Goal: Transaction & Acquisition: Purchase product/service

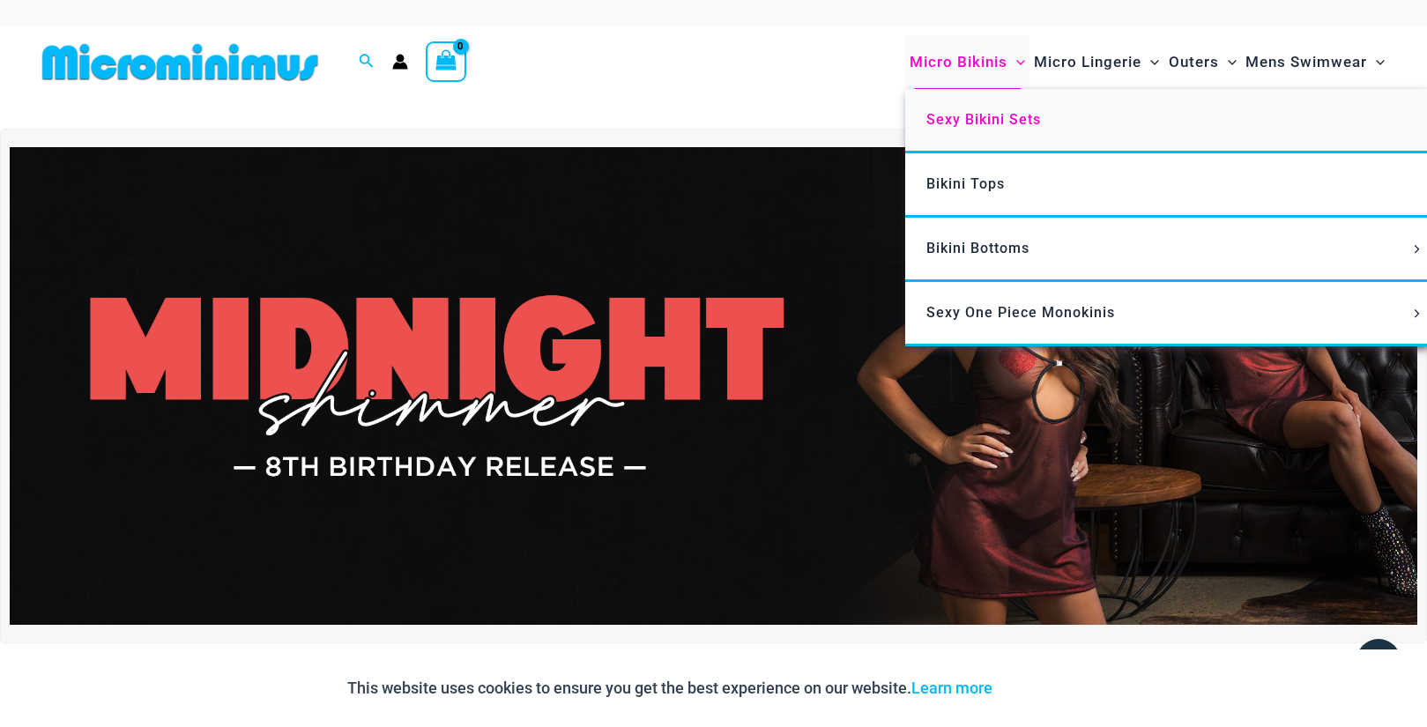
click at [984, 117] on span "Sexy Bikini Sets" at bounding box center [984, 119] width 115 height 17
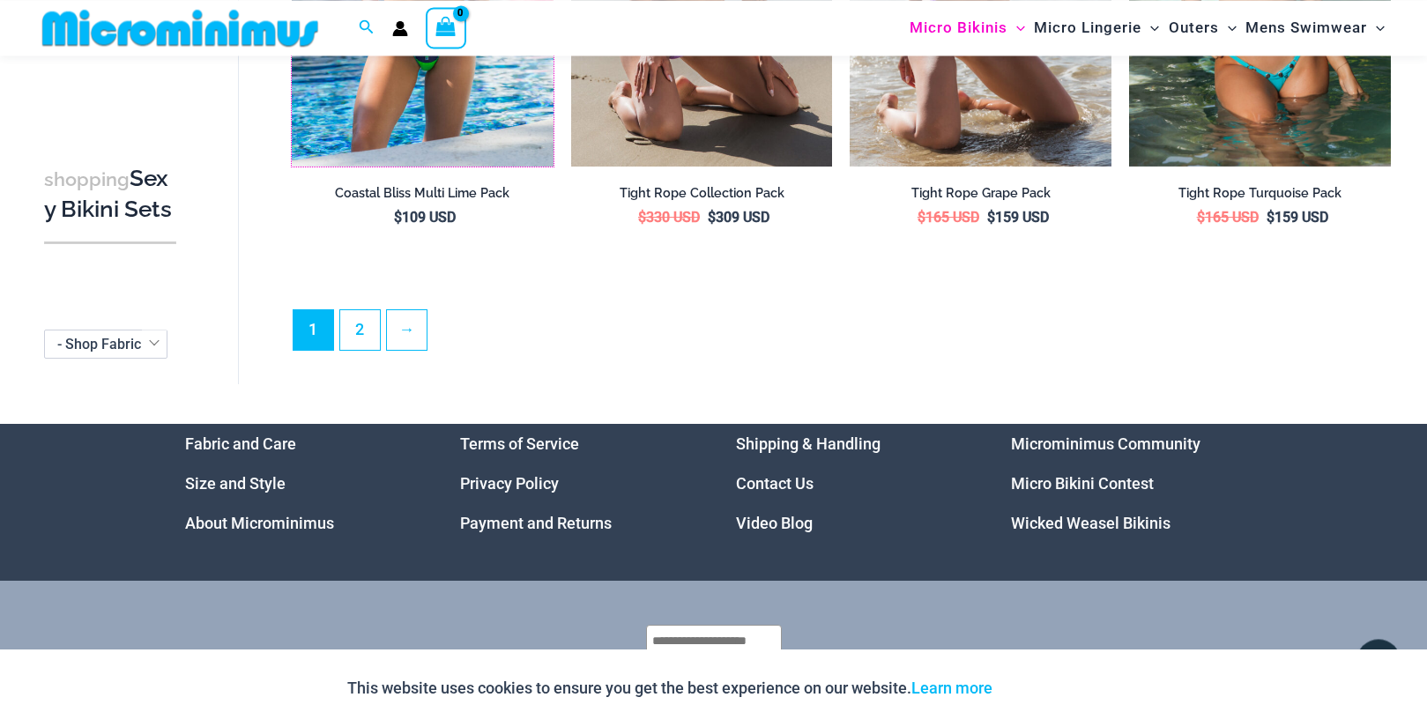
scroll to position [4123, 0]
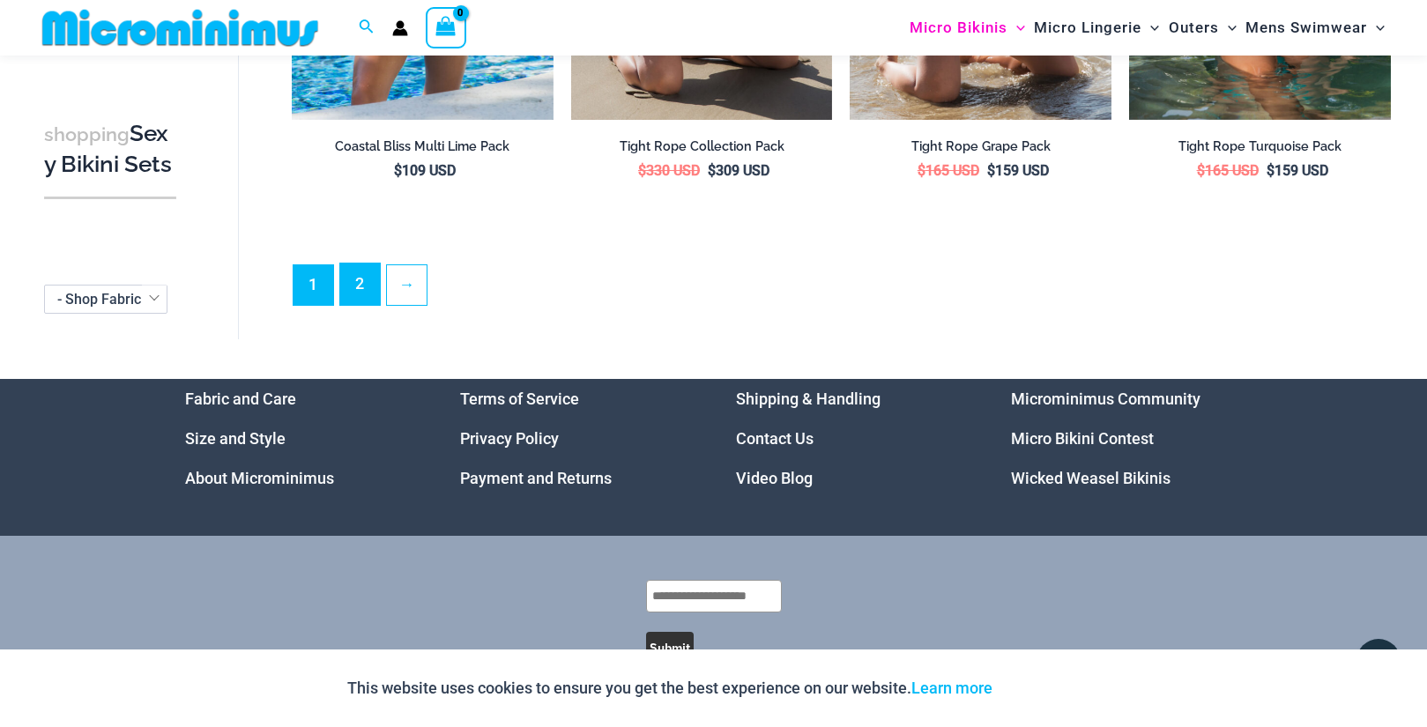
click at [362, 264] on link "2" at bounding box center [360, 284] width 40 height 41
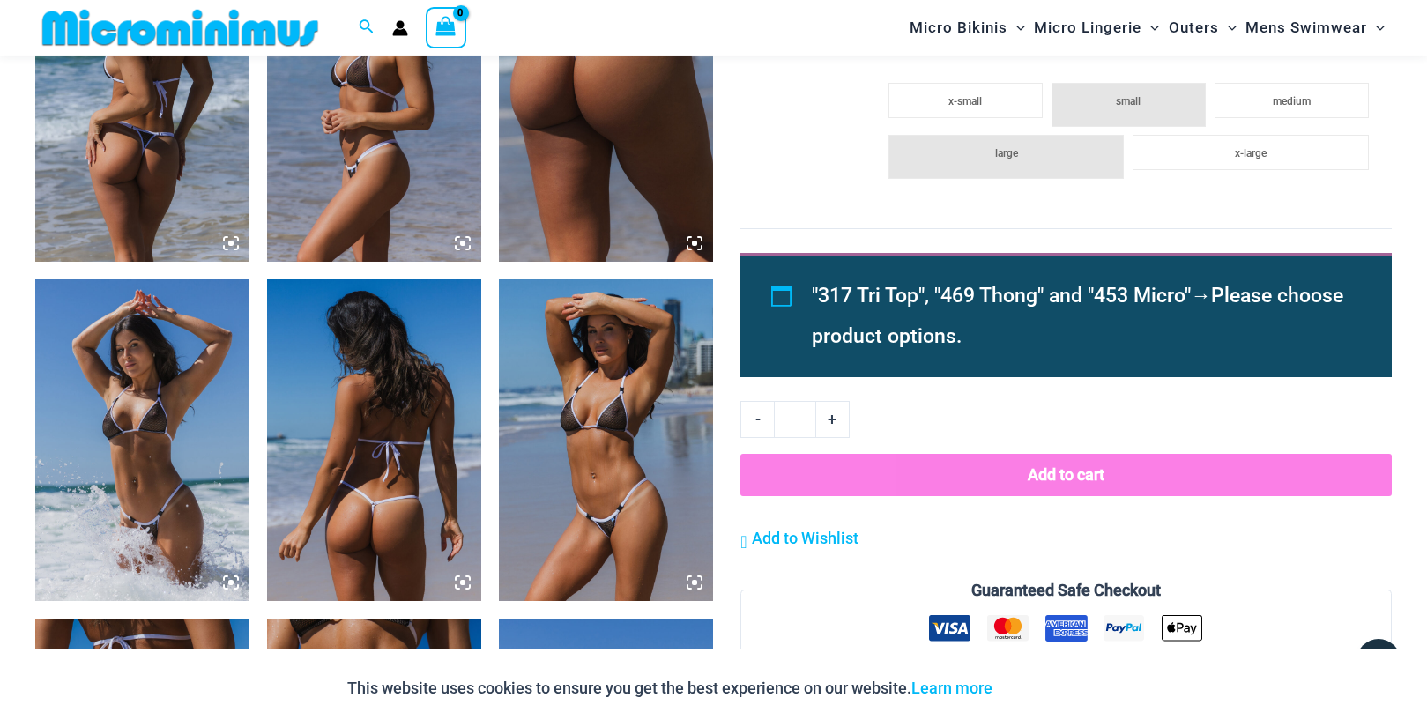
scroll to position [1695, 0]
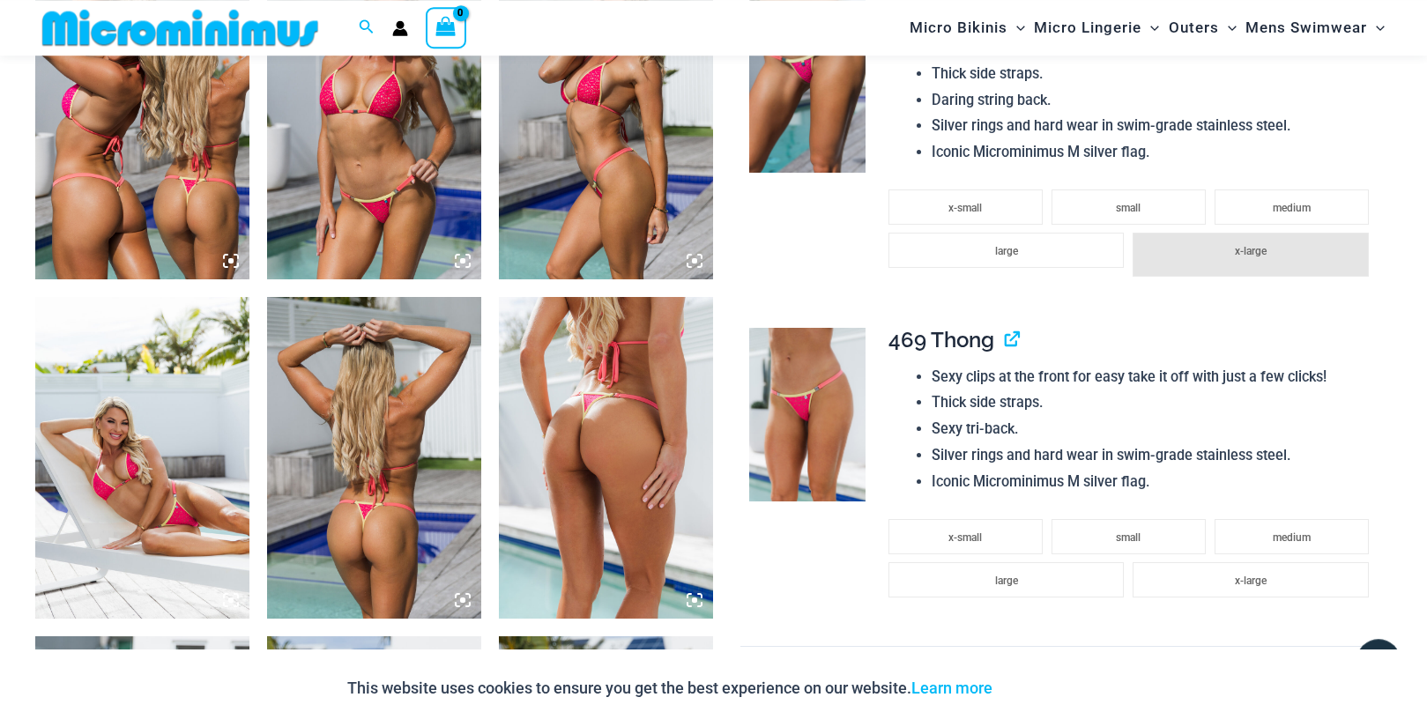
scroll to position [1336, 0]
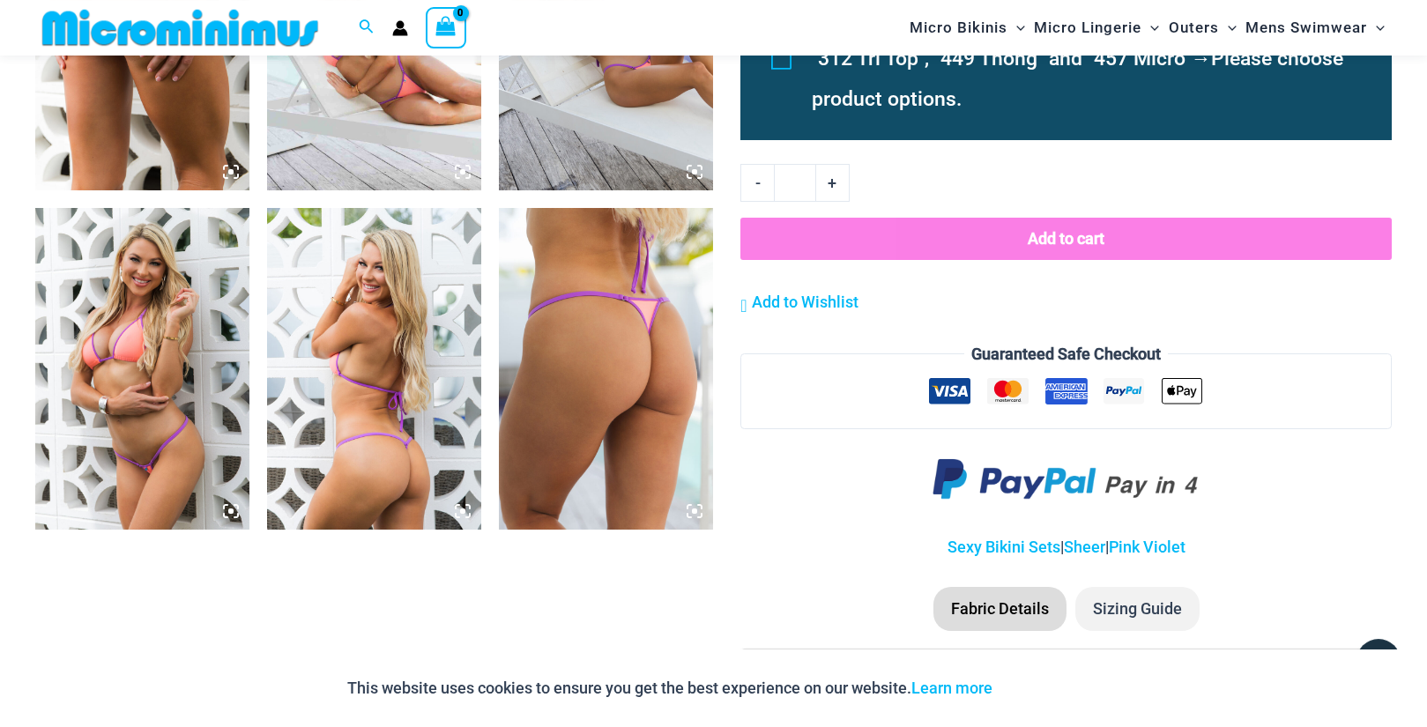
scroll to position [1965, 0]
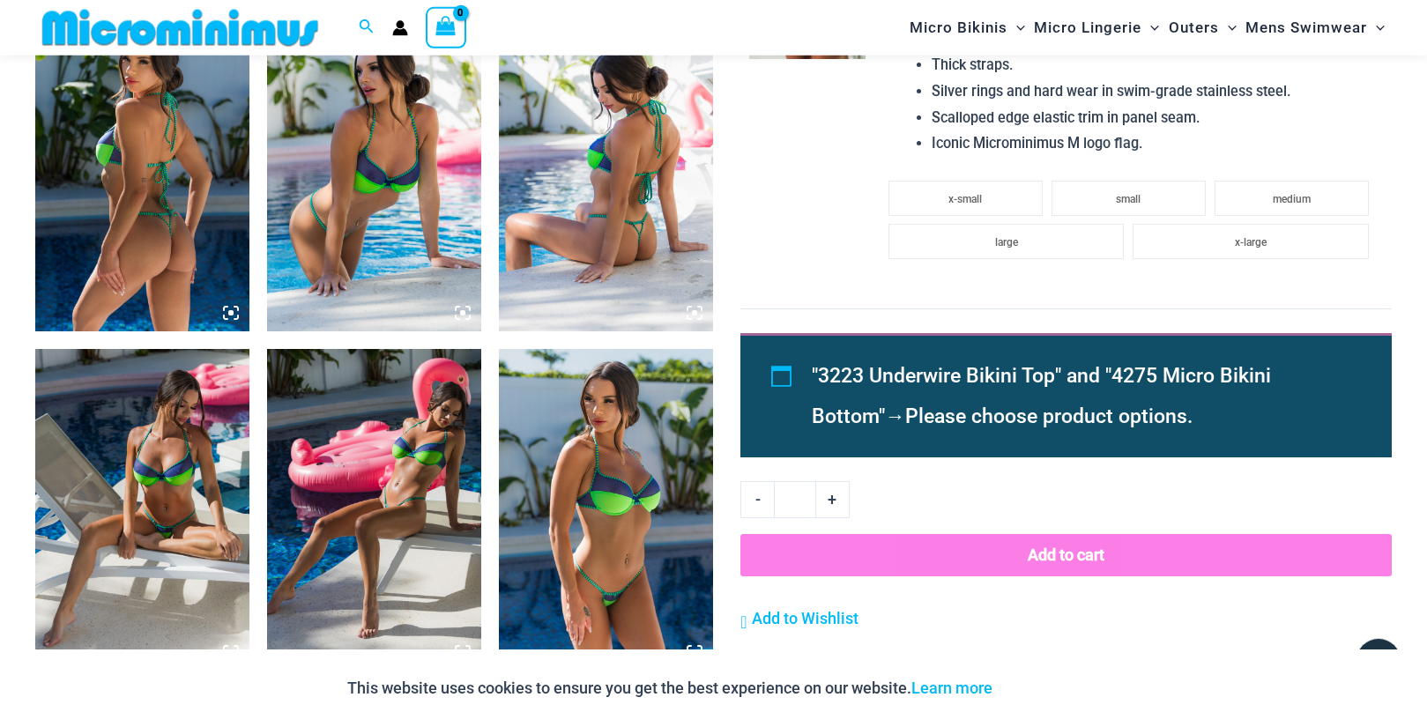
scroll to position [1156, 0]
